Goal: Information Seeking & Learning: Check status

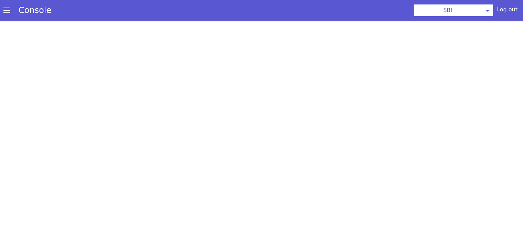
select select
select select "hi"
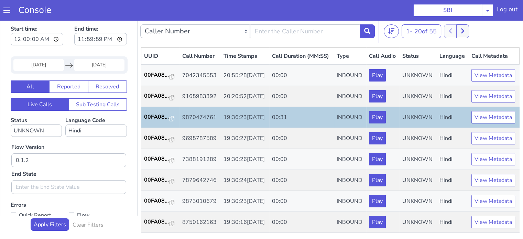
scroll to position [309, 0]
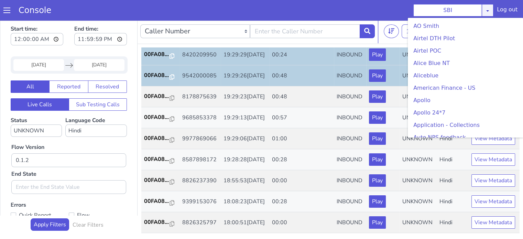
click at [487, 4] on link at bounding box center [488, 10] width 12 height 12
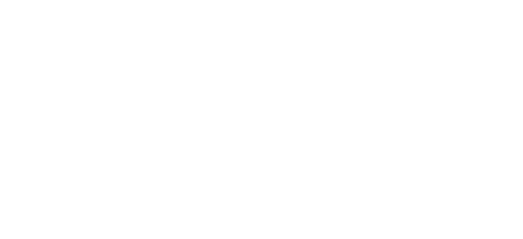
scroll to position [120, 0]
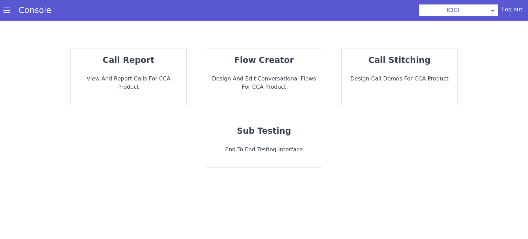
click at [166, 58] on p "call report" at bounding box center [128, 60] width 105 height 12
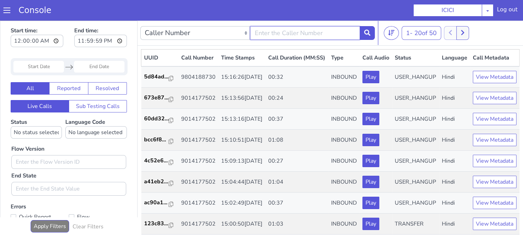
click at [310, 33] on input "text" at bounding box center [305, 33] width 110 height 14
type input "9804188730"
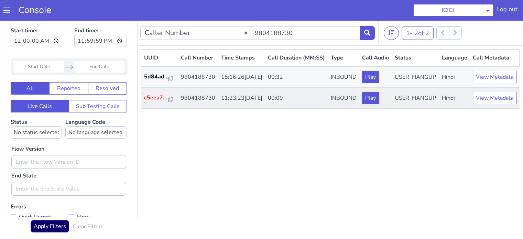
click at [155, 102] on p "c5eea7..." at bounding box center [156, 98] width 24 height 8
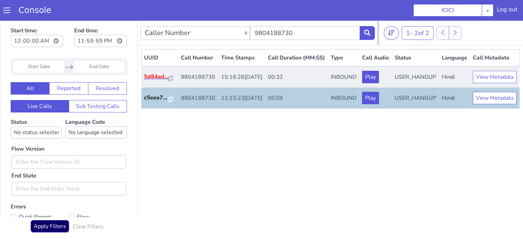
click at [154, 81] on p "5d84ad..." at bounding box center [156, 77] width 24 height 8
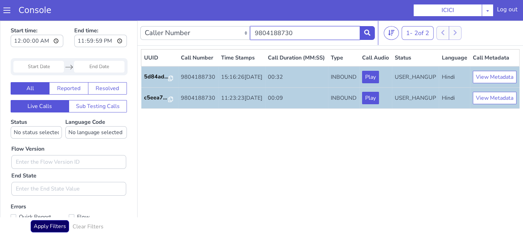
click at [293, 33] on input "9804188730" at bounding box center [305, 33] width 110 height 14
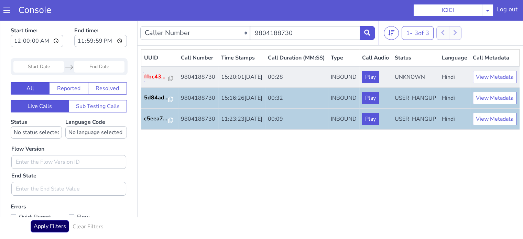
click at [160, 81] on p "ffbc43..." at bounding box center [156, 77] width 24 height 8
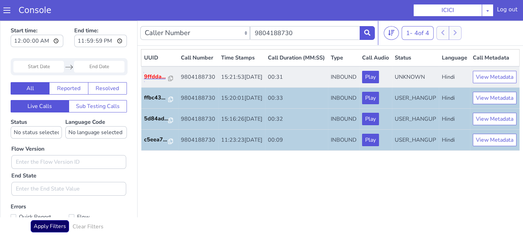
click at [154, 81] on p "9ffdda..." at bounding box center [156, 77] width 24 height 8
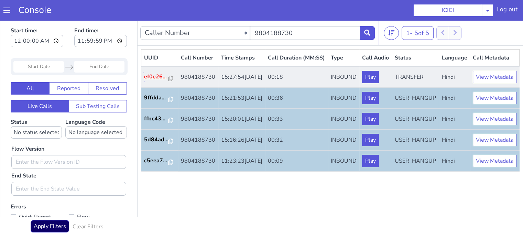
click at [157, 81] on p "ef0e26..." at bounding box center [156, 77] width 24 height 8
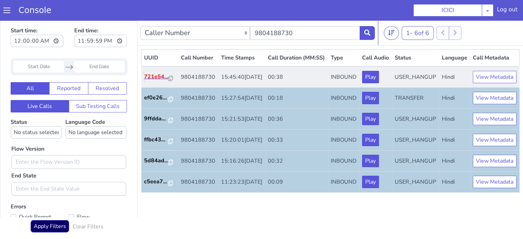
click at [155, 81] on p "721e54..." at bounding box center [156, 77] width 24 height 8
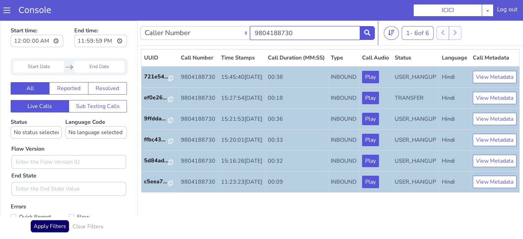
click at [302, 38] on input "9804188730" at bounding box center [305, 33] width 110 height 14
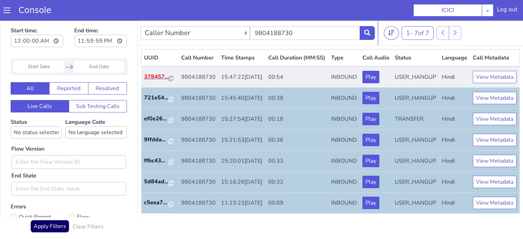
click at [153, 81] on p "378457..." at bounding box center [156, 77] width 25 height 8
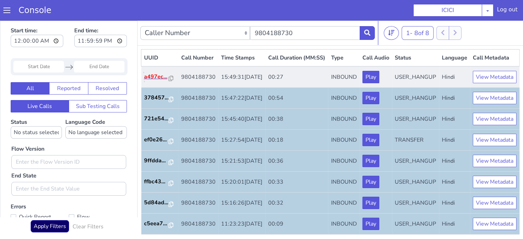
click at [150, 81] on p "a497ec..." at bounding box center [156, 77] width 25 height 8
click at [155, 81] on p "2c3888..." at bounding box center [156, 77] width 25 height 8
click at [149, 81] on p "a6cc2c..." at bounding box center [156, 77] width 25 height 8
click at [155, 81] on p "54f9b9..." at bounding box center [156, 77] width 25 height 8
click at [157, 81] on p "4b0f7c..." at bounding box center [156, 77] width 25 height 8
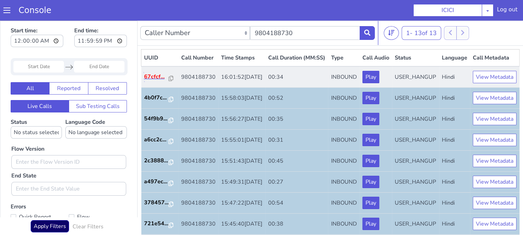
click at [154, 81] on p "67cfcf..." at bounding box center [156, 77] width 25 height 8
click at [161, 81] on p "ee6446..." at bounding box center [156, 77] width 25 height 8
click at [153, 81] on p "9912ae..." at bounding box center [156, 77] width 25 height 8
click at [162, 81] on p "866012..." at bounding box center [156, 77] width 25 height 8
click at [158, 81] on p "0eacf4..." at bounding box center [156, 77] width 25 height 8
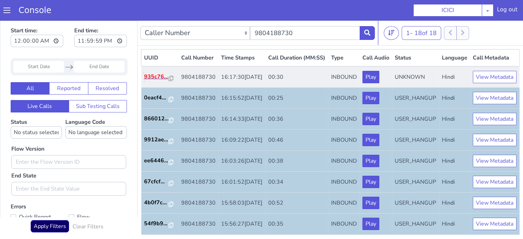
click at [159, 81] on p "935c76..." at bounding box center [156, 77] width 25 height 8
click at [157, 81] on p "5fd2ee..." at bounding box center [156, 77] width 25 height 8
click at [150, 81] on p "fef4f7..." at bounding box center [156, 77] width 25 height 8
click at [151, 81] on p "6770e1..." at bounding box center [156, 77] width 25 height 8
click at [151, 81] on p "e5fd7c..." at bounding box center [156, 77] width 25 height 8
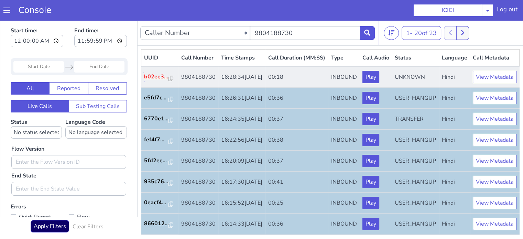
click at [160, 81] on p "b02ee3..." at bounding box center [156, 77] width 25 height 8
click at [154, 81] on p "1464bc..." at bounding box center [156, 77] width 25 height 8
click at [162, 81] on p "88e1a5..." at bounding box center [156, 77] width 25 height 8
click at [151, 81] on p "6bd660..." at bounding box center [156, 77] width 25 height 8
click at [155, 81] on p "9798c1..." at bounding box center [156, 77] width 25 height 8
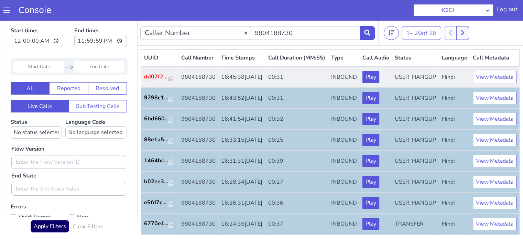
click at [155, 81] on p "dd07f2..." at bounding box center [156, 77] width 25 height 8
click at [151, 81] on p "7c872d..." at bounding box center [156, 77] width 25 height 8
click at [155, 80] on td "c0b6e0..." at bounding box center [159, 76] width 37 height 21
click at [154, 81] on p "c0b6e0..." at bounding box center [156, 77] width 25 height 8
click at [151, 81] on p "a21b9d..." at bounding box center [156, 77] width 25 height 8
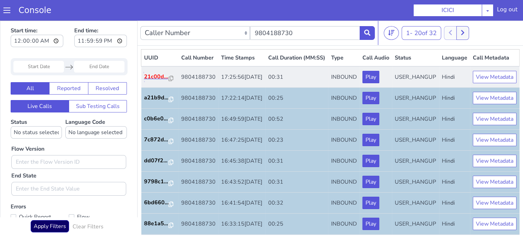
click at [158, 81] on p "21c00d..." at bounding box center [156, 77] width 25 height 8
click at [160, 81] on p "db379a..." at bounding box center [156, 77] width 25 height 8
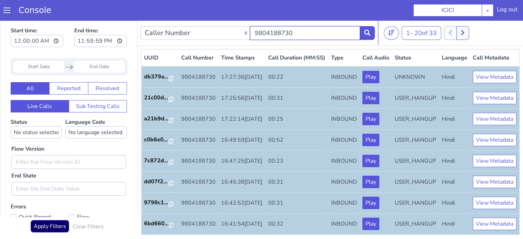
click at [315, 31] on input "9804188730" at bounding box center [305, 33] width 110 height 14
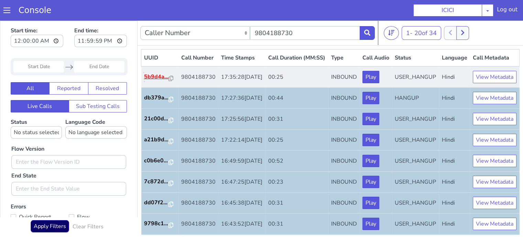
click at [159, 81] on p "5b9d4a..." at bounding box center [156, 77] width 25 height 8
click at [150, 81] on p "95c32f..." at bounding box center [156, 77] width 25 height 8
click at [154, 82] on td "985d19..." at bounding box center [159, 76] width 37 height 21
click at [155, 81] on p "985d19..." at bounding box center [156, 77] width 25 height 8
click at [162, 81] on p "94dbdf..." at bounding box center [156, 77] width 25 height 8
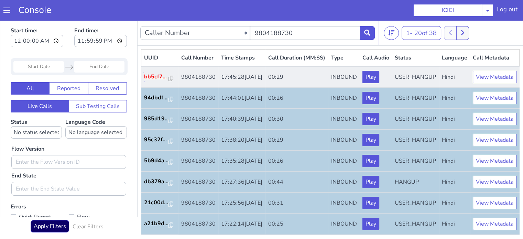
click at [160, 81] on p "bb5cf7..." at bounding box center [156, 77] width 25 height 8
click at [158, 81] on p "14b91a..." at bounding box center [156, 77] width 25 height 8
click at [162, 81] on p "9b49b0..." at bounding box center [156, 77] width 25 height 8
click at [161, 81] on p "a046f7..." at bounding box center [156, 77] width 25 height 8
click at [153, 81] on p "1f8c93..." at bounding box center [156, 77] width 25 height 8
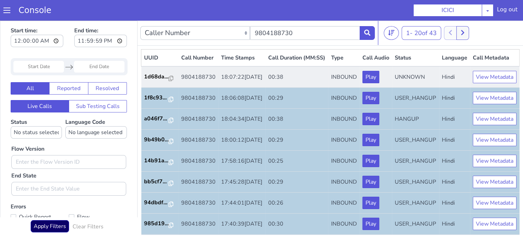
click at [155, 88] on td "1d68da..." at bounding box center [159, 76] width 37 height 21
click at [155, 81] on p "1d68da..." at bounding box center [156, 77] width 25 height 8
click at [164, 81] on p "cb549d..." at bounding box center [156, 77] width 25 height 8
click at [165, 81] on p "9a49ae..." at bounding box center [156, 77] width 25 height 8
click at [161, 81] on p "ddbd44..." at bounding box center [156, 77] width 25 height 8
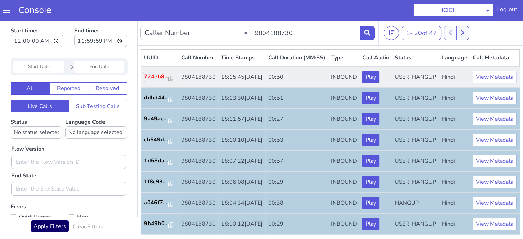
click at [154, 81] on p "724eb8..." at bounding box center [156, 77] width 25 height 8
drag, startPoint x: 153, startPoint y: 92, endPoint x: 153, endPoint y: 88, distance: 3.5
click at [153, 88] on td "813cbc..." at bounding box center [159, 76] width 37 height 21
click at [153, 81] on p "813cbc..." at bounding box center [156, 77] width 25 height 8
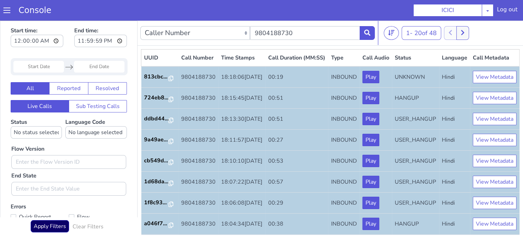
click at [340, 4] on section "Console ICICI AO Smith Airtel DTH Pilot Airtel POC Alice Blue NT Aliceblue Amer…" at bounding box center [261, 10] width 523 height 21
click at [312, 32] on input "9804188730" at bounding box center [305, 33] width 110 height 14
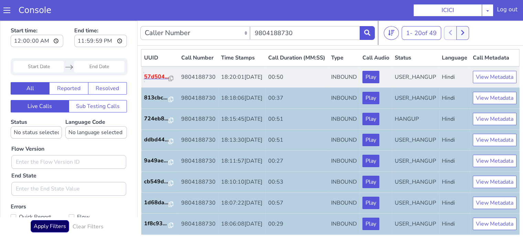
click at [157, 81] on p "57d504..." at bounding box center [156, 77] width 25 height 8
click at [158, 81] on p "88244a..." at bounding box center [156, 77] width 25 height 8
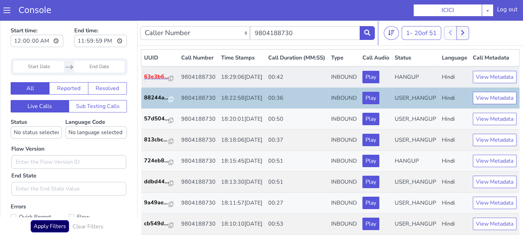
click at [159, 81] on p "63e3b6..." at bounding box center [156, 77] width 25 height 8
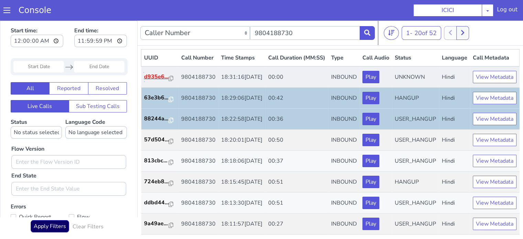
click at [155, 81] on p "d935e6..." at bounding box center [156, 77] width 25 height 8
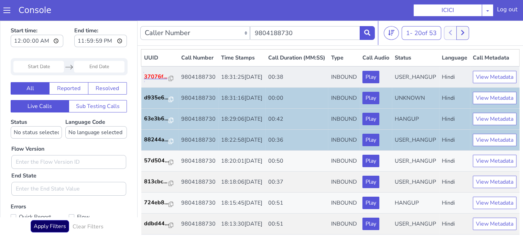
click at [151, 81] on p "37076f..." at bounding box center [156, 77] width 25 height 8
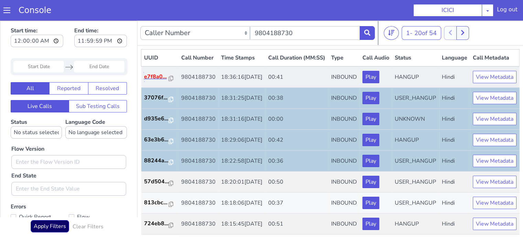
click at [149, 81] on p "e7f8a0..." at bounding box center [156, 77] width 25 height 8
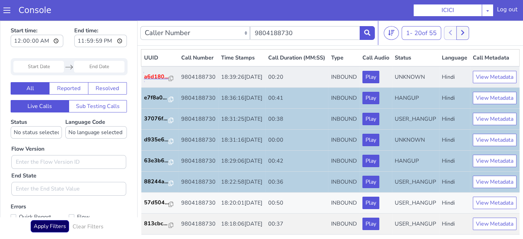
click at [152, 81] on p "a6d180..." at bounding box center [156, 77] width 25 height 8
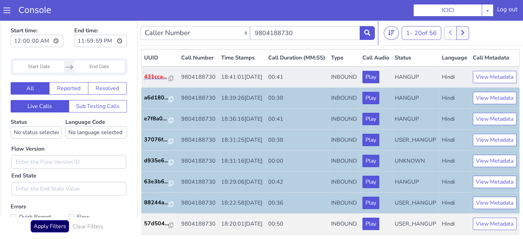
click at [159, 81] on p "431cca..." at bounding box center [156, 77] width 25 height 8
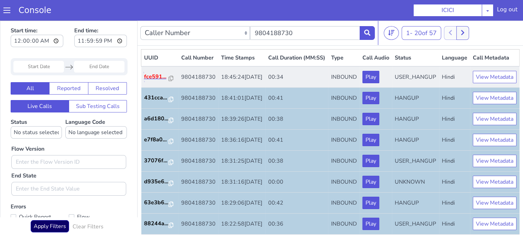
click at [158, 81] on p "fce591..." at bounding box center [156, 77] width 25 height 8
click at [153, 81] on p "c9aa78..." at bounding box center [156, 77] width 25 height 8
click at [155, 81] on p "1f0619..." at bounding box center [156, 77] width 25 height 8
click at [155, 81] on p "8c83a3..." at bounding box center [156, 77] width 25 height 8
click at [149, 81] on p "ae6faf..." at bounding box center [156, 77] width 25 height 8
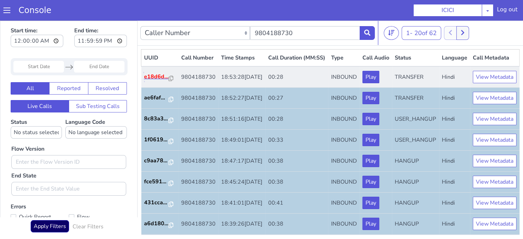
click at [146, 81] on p "e18d6d..." at bounding box center [156, 77] width 25 height 8
click at [165, 81] on p "9e8775..." at bounding box center [156, 77] width 25 height 8
click at [151, 81] on p "dc47bd..." at bounding box center [156, 77] width 25 height 8
click at [156, 81] on p "14b635..." at bounding box center [156, 77] width 25 height 8
click at [165, 81] on p "9b8a48..." at bounding box center [156, 77] width 25 height 8
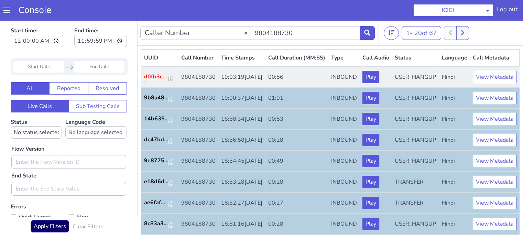
click at [159, 81] on p "d0fb3c..." at bounding box center [156, 77] width 25 height 8
click at [151, 81] on p "530075..." at bounding box center [156, 77] width 25 height 8
click at [158, 81] on p "a066a1..." at bounding box center [156, 77] width 25 height 8
click at [154, 81] on p "001915..." at bounding box center [156, 77] width 25 height 8
click at [150, 81] on p "0cf0c5..." at bounding box center [156, 77] width 25 height 8
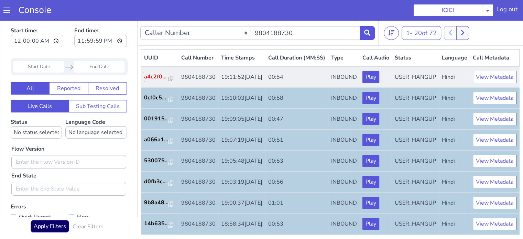
click at [157, 81] on p "a4c2f0..." at bounding box center [156, 77] width 25 height 8
click at [156, 81] on p "f114bf..." at bounding box center [156, 77] width 25 height 8
click at [159, 81] on p "865dcc..." at bounding box center [156, 77] width 25 height 8
click at [153, 81] on p "64ab5c..." at bounding box center [156, 77] width 25 height 8
